Goal: Task Accomplishment & Management: Complete application form

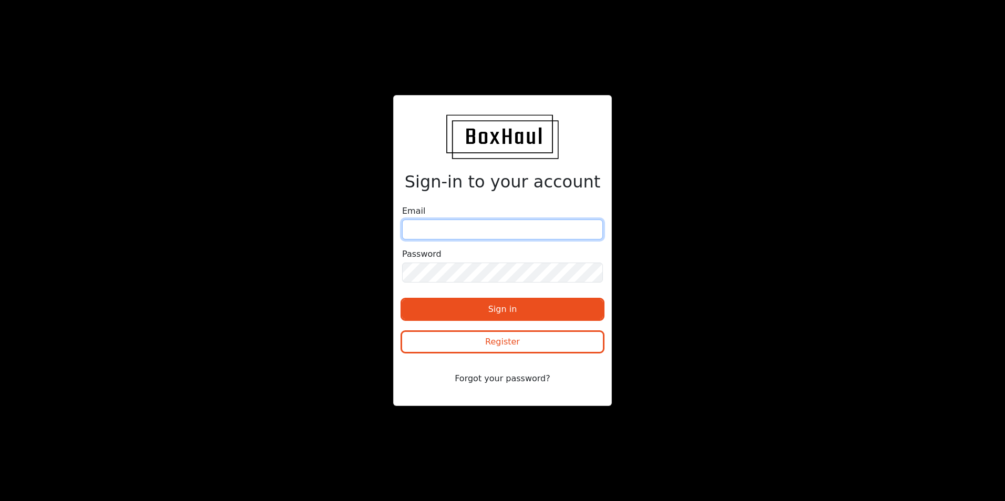
click at [420, 232] on input "email" at bounding box center [502, 230] width 201 height 20
type input "[PERSON_NAME][EMAIL_ADDRESS][DOMAIN_NAME]"
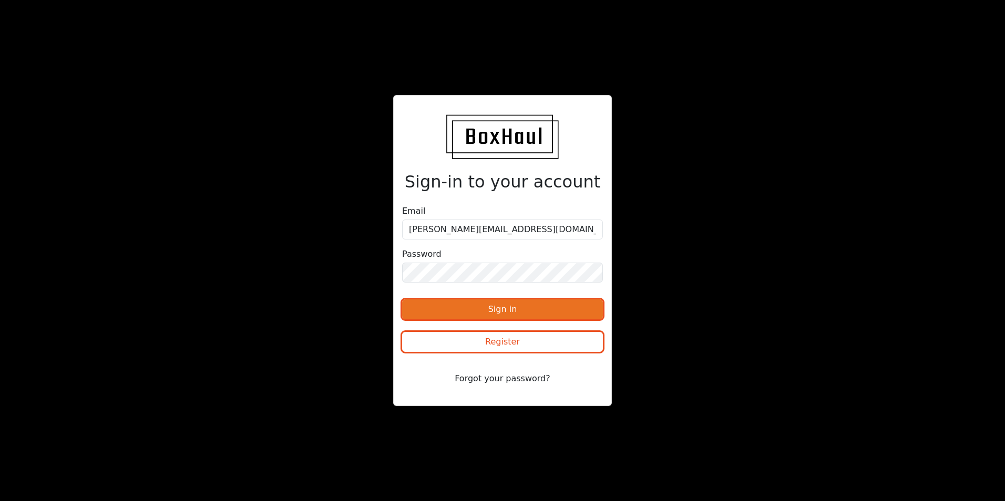
click at [500, 312] on button "Sign in" at bounding box center [502, 309] width 201 height 20
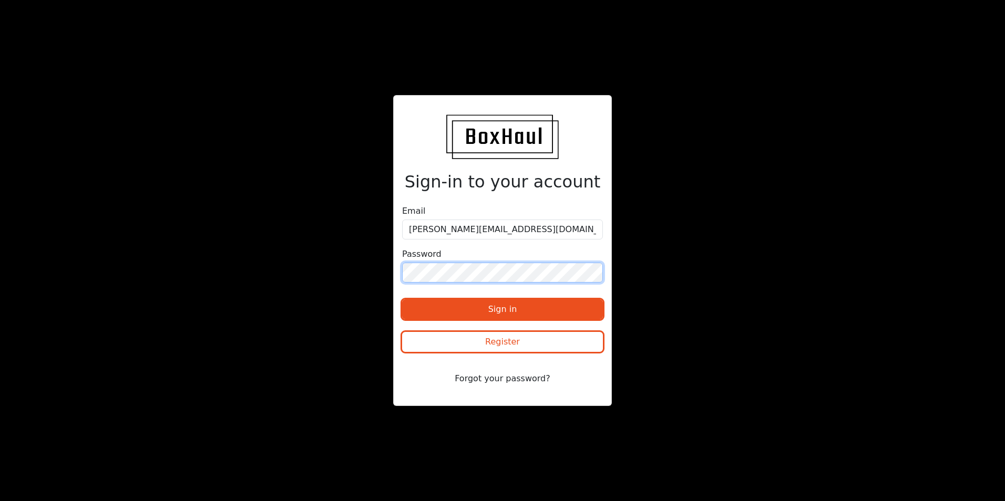
click at [402, 299] on button "Sign in" at bounding box center [502, 309] width 201 height 20
click at [500, 379] on button "Forgot your password?" at bounding box center [502, 379] width 201 height 20
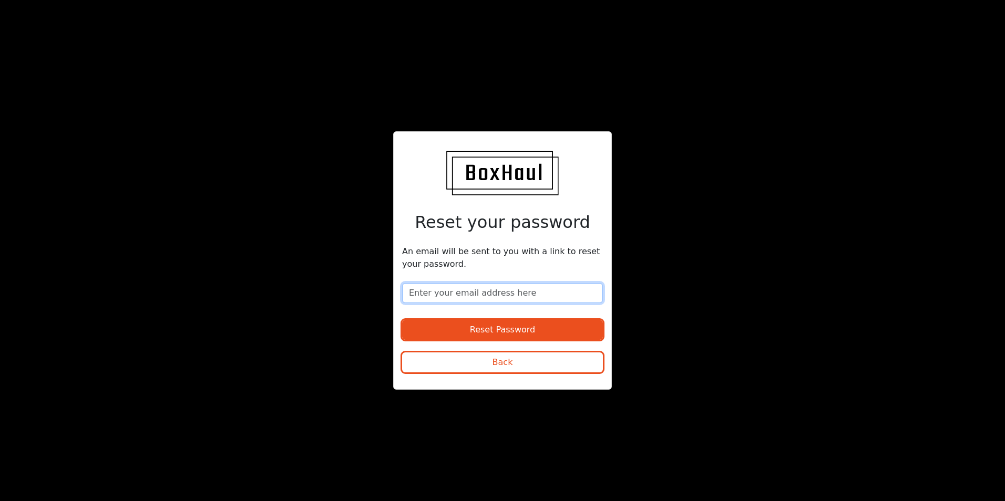
click at [437, 295] on input "email" at bounding box center [502, 293] width 201 height 20
type input "[PERSON_NAME][EMAIL_ADDRESS][DOMAIN_NAME]"
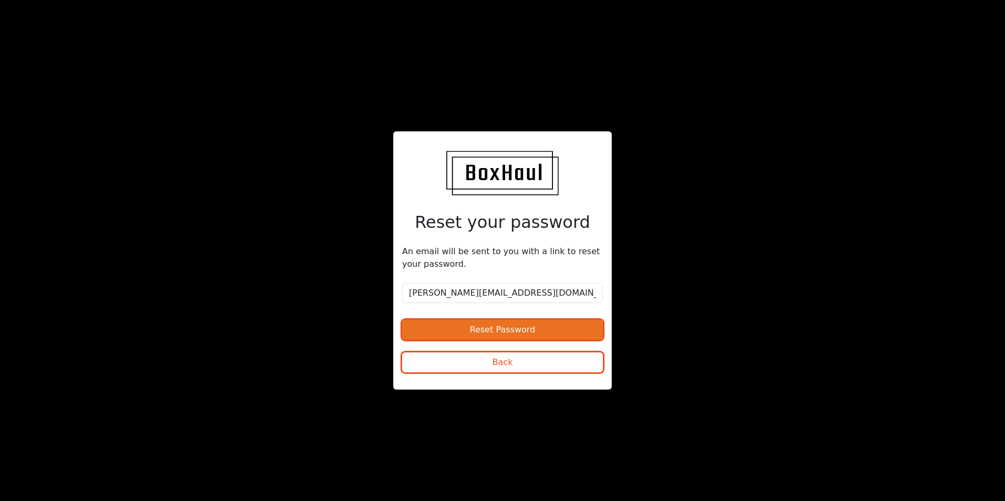
click at [495, 331] on button "Reset Password" at bounding box center [502, 330] width 201 height 20
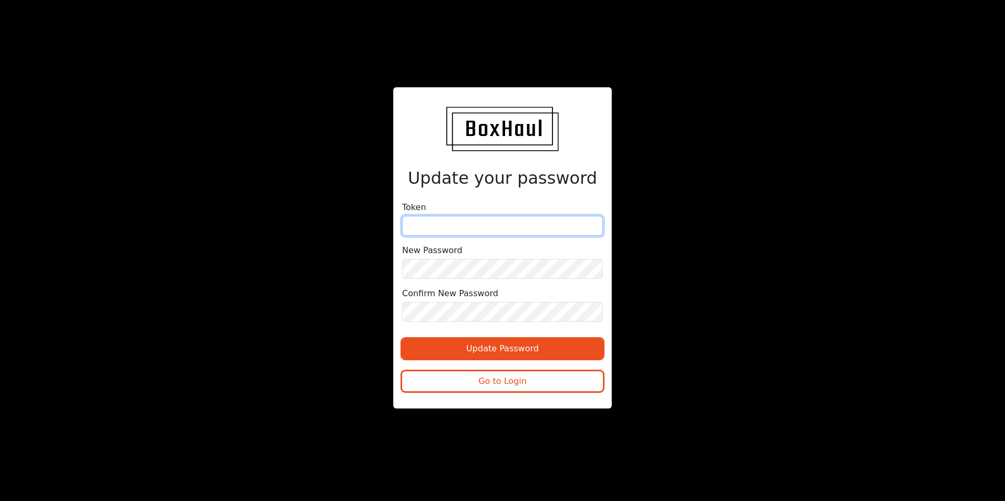
click at [416, 226] on input "text" at bounding box center [502, 226] width 201 height 20
click at [416, 225] on input "text" at bounding box center [502, 226] width 201 height 20
click at [409, 226] on input "text" at bounding box center [502, 226] width 201 height 20
paste input "deb9d4c039b9de165bf846"
type input "deb9d4c039b9de165bf846"
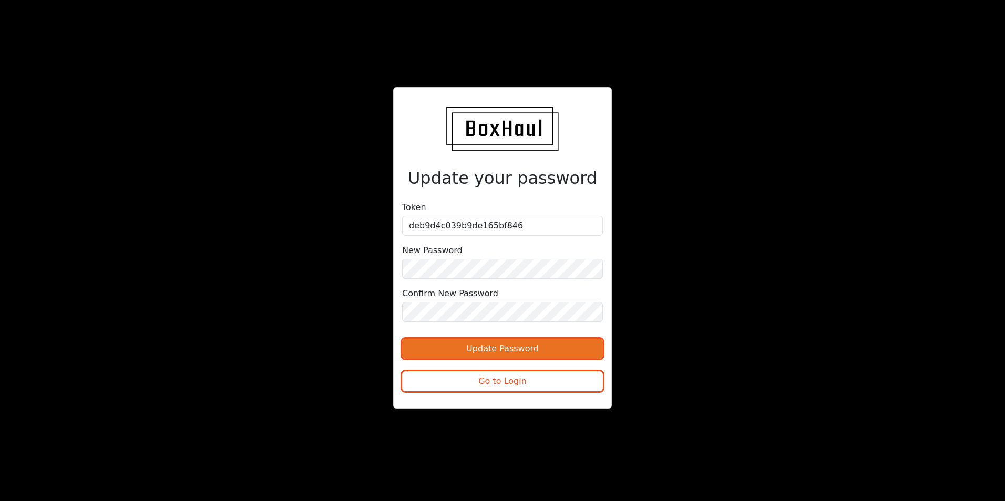
click at [489, 349] on button "Update Password" at bounding box center [502, 349] width 201 height 20
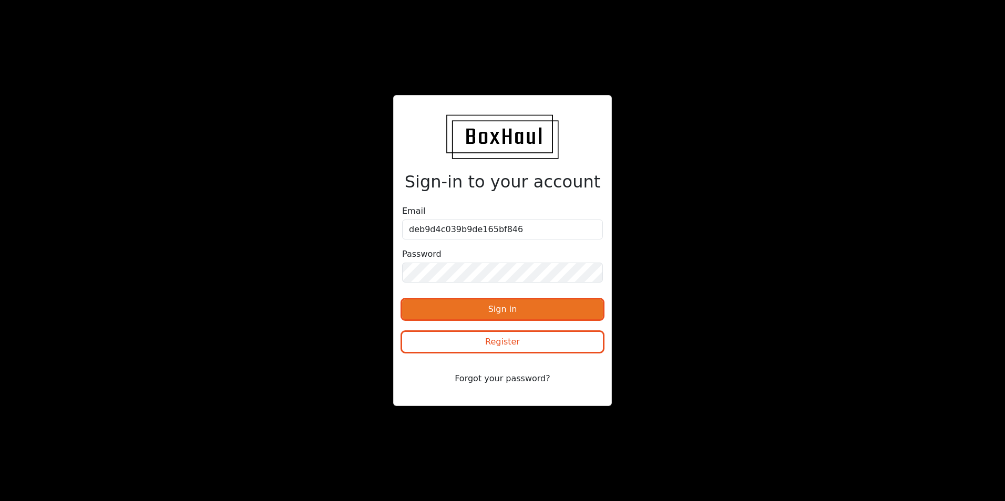
click at [498, 308] on button "Sign in" at bounding box center [502, 309] width 201 height 20
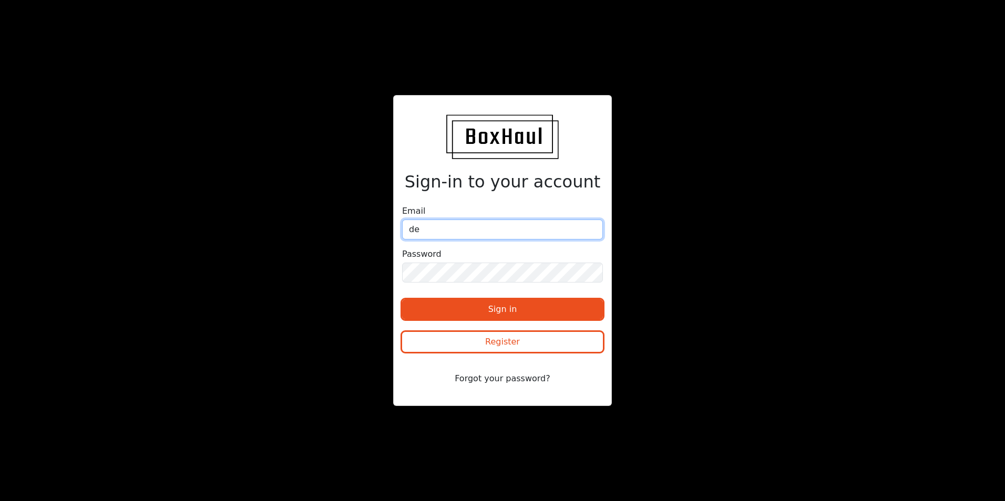
type input "d"
click at [422, 234] on input "email" at bounding box center [502, 230] width 201 height 20
click at [411, 228] on input "email" at bounding box center [502, 230] width 201 height 20
type input "[PERSON_NAME][EMAIL_ADDRESS][DOMAIN_NAME]"
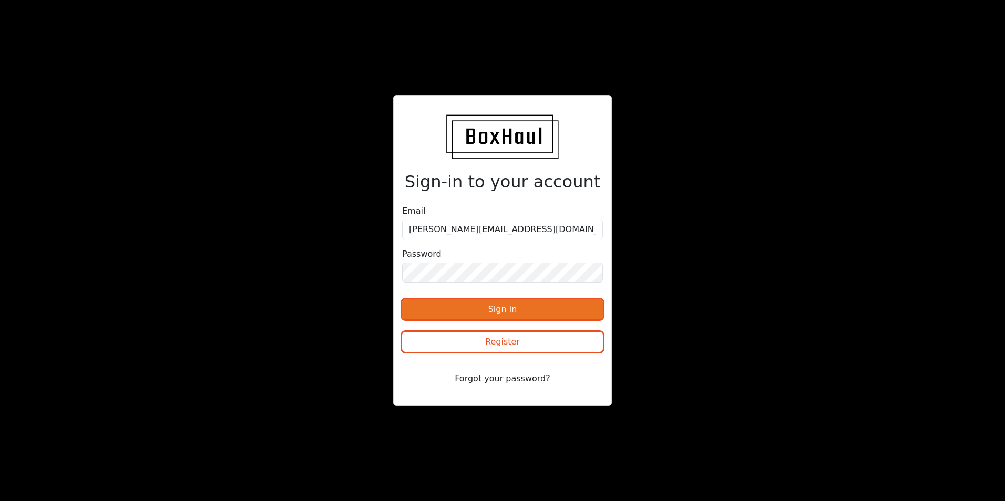
click at [494, 309] on button "Sign in" at bounding box center [502, 309] width 201 height 20
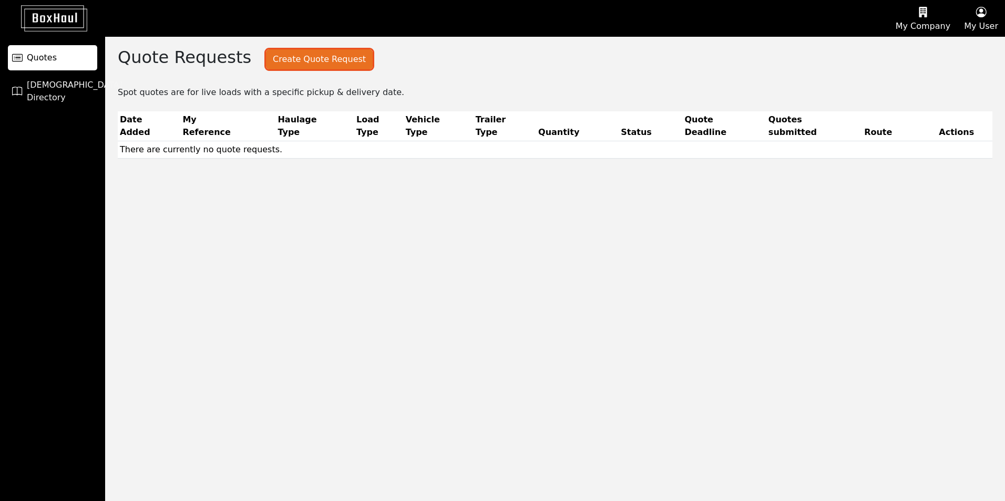
click at [307, 61] on button "Create Quote Request" at bounding box center [319, 59] width 107 height 20
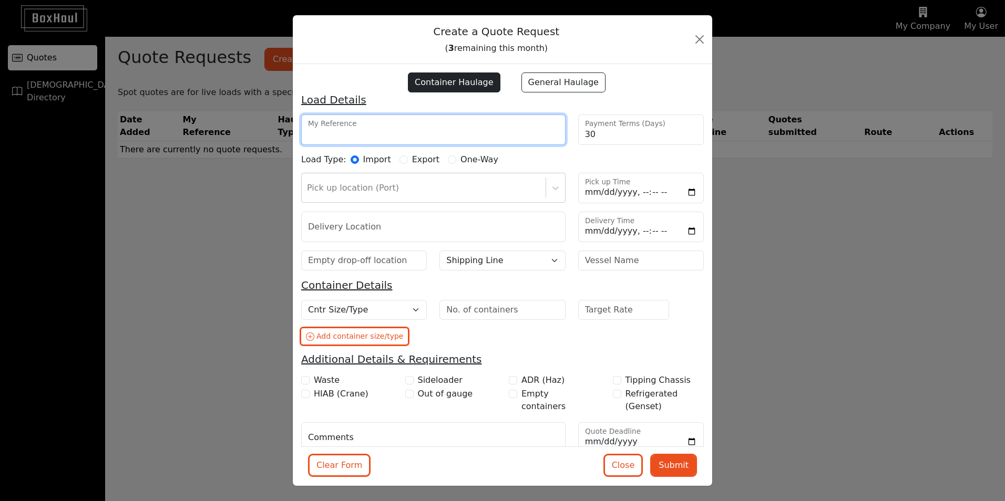
click at [386, 132] on input "My Reference" at bounding box center [433, 130] width 264 height 30
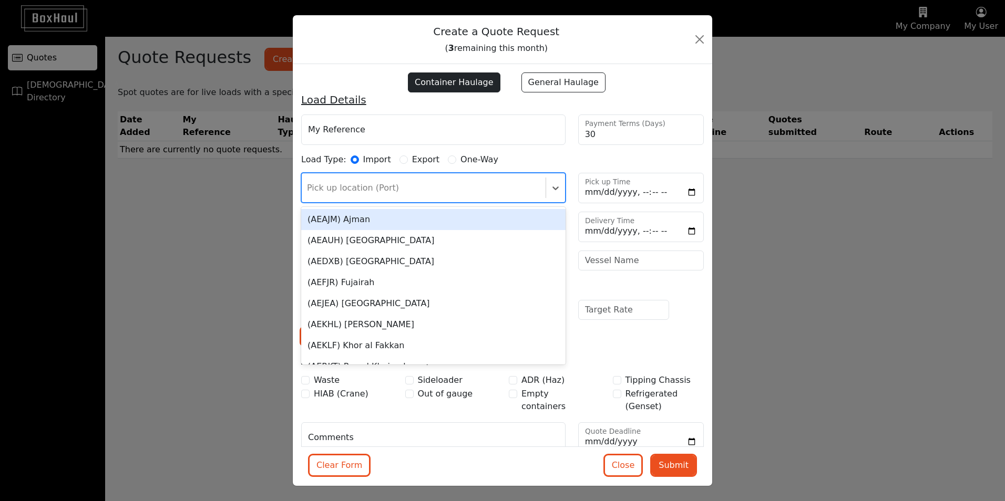
click at [328, 187] on div at bounding box center [423, 188] width 233 height 15
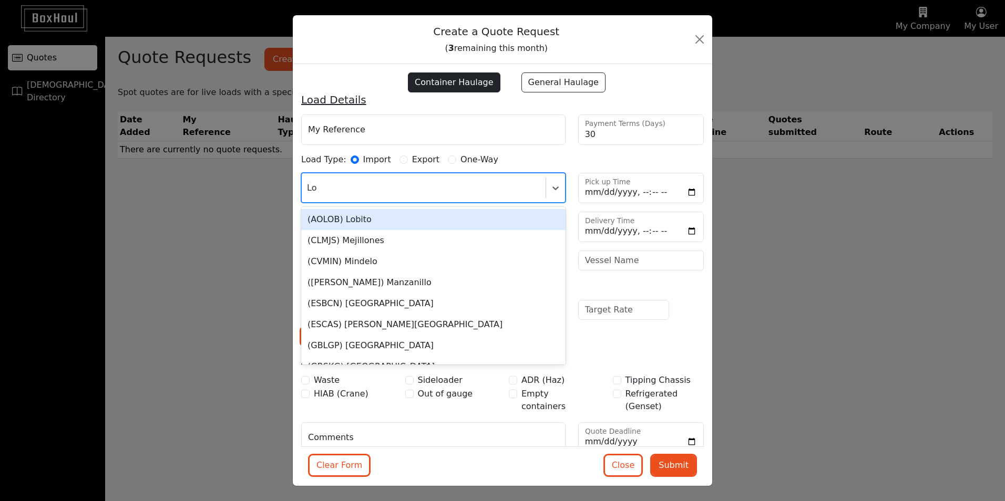
type input "Lon"
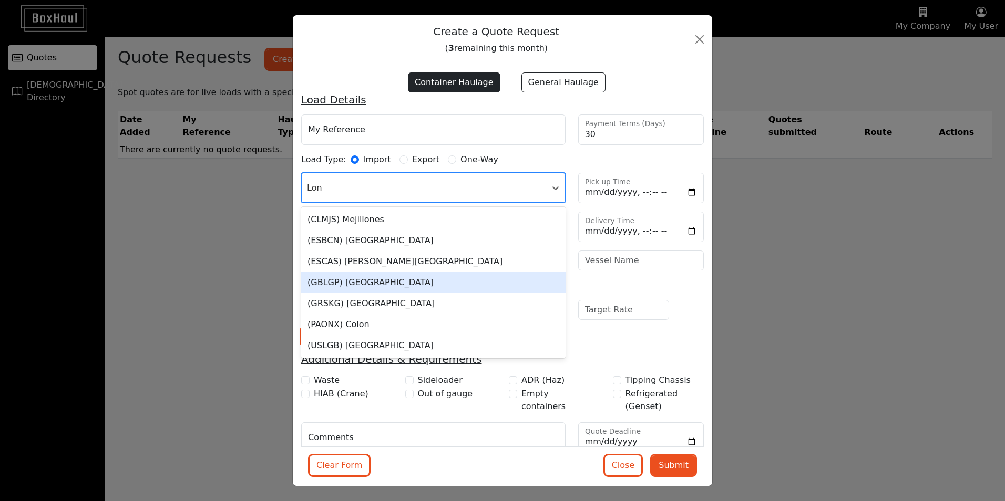
click at [369, 284] on div "(GBLGP) [GEOGRAPHIC_DATA]" at bounding box center [433, 282] width 264 height 21
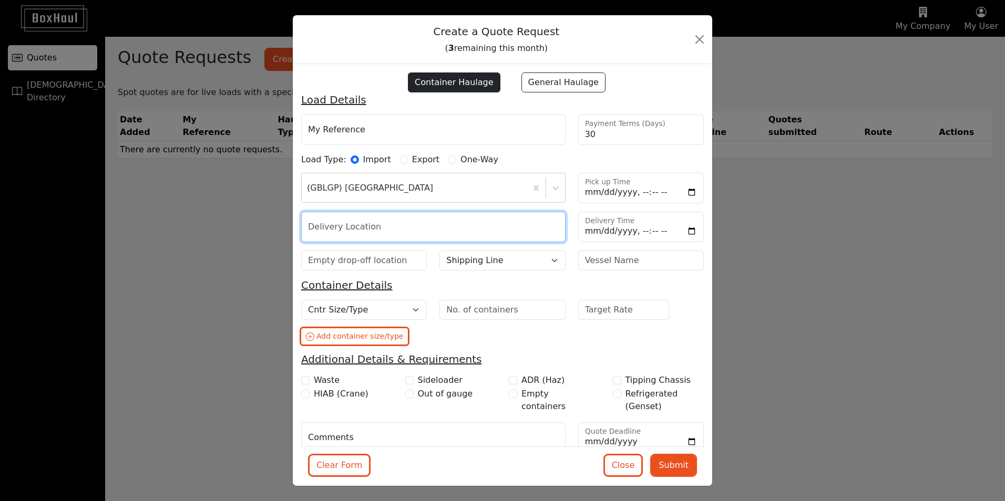
click at [351, 230] on input "text" at bounding box center [433, 227] width 264 height 30
type input "Skelmersdale"
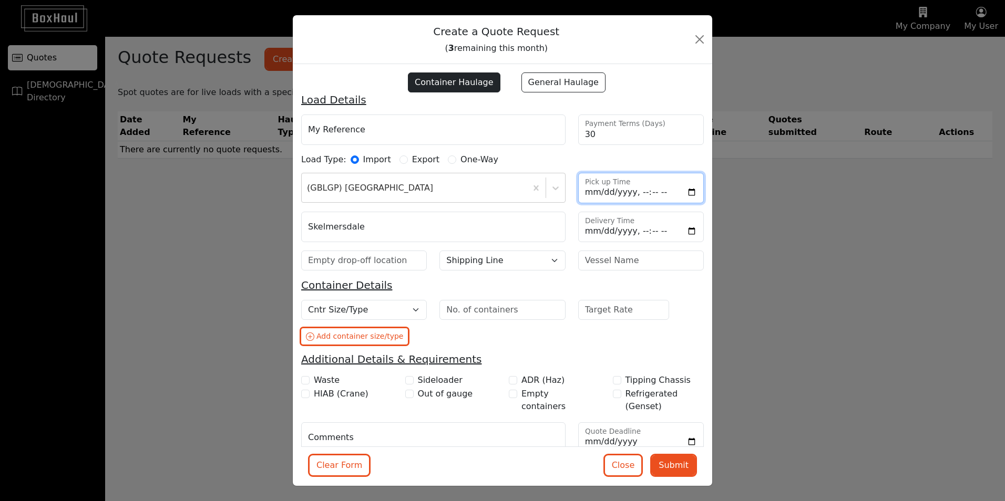
click at [616, 191] on input "Pick up Time" at bounding box center [641, 188] width 126 height 30
click at [683, 193] on input "Pick up Time" at bounding box center [641, 188] width 126 height 30
type input "[DATE]T16:49"
click at [698, 35] on button "Close" at bounding box center [699, 39] width 17 height 17
